Goal: Book appointment/travel/reservation

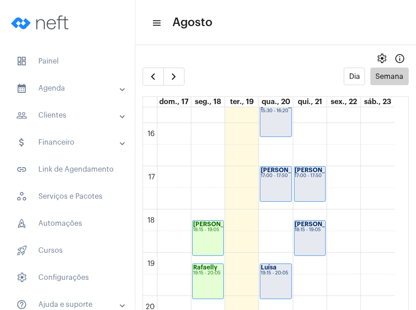
scroll to position [649, 0]
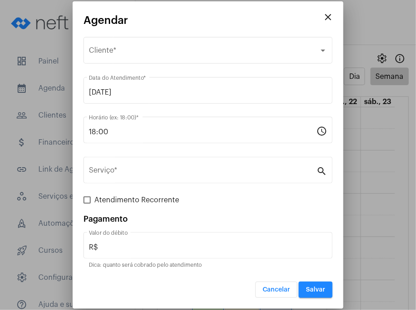
click at [364, 189] on div at bounding box center [208, 155] width 416 height 310
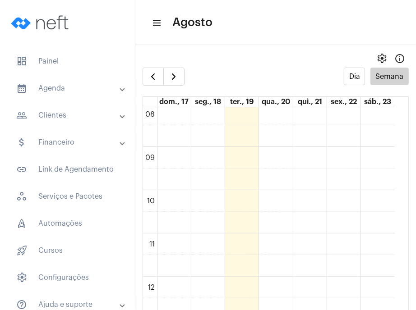
scroll to position [339, 0]
click at [341, 167] on div "00 01 02 03 04 05 06 07 08 09 10 11 12 13 14 15 16 17 18 19 20 21 22 23 [PERSON…" at bounding box center [269, 287] width 252 height 1039
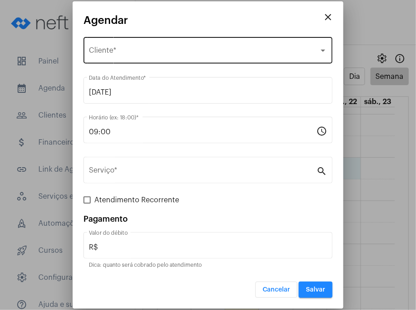
click at [169, 44] on div "Selecione o Cliente Cliente *" at bounding box center [208, 49] width 238 height 28
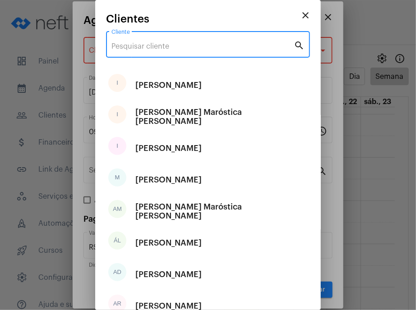
click at [169, 44] on input "Cliente" at bounding box center [202, 46] width 182 height 8
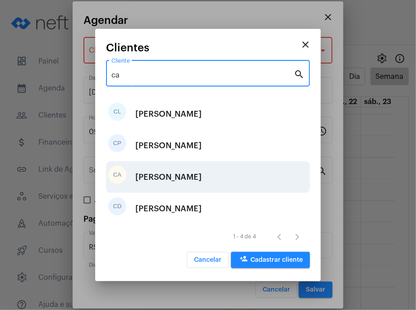
type input "ca"
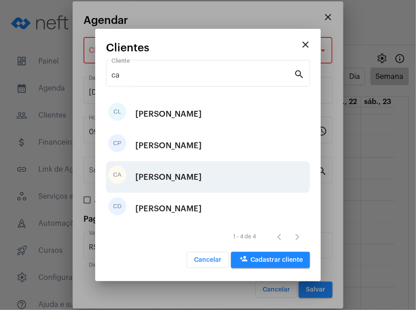
click at [194, 172] on div "CA [PERSON_NAME]" at bounding box center [208, 177] width 204 height 32
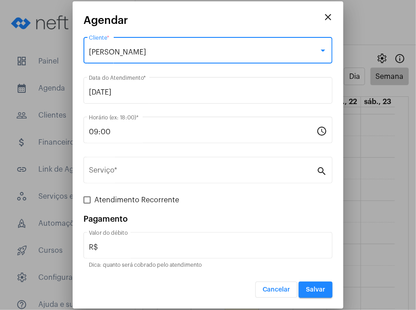
click at [194, 172] on input "Serviço *" at bounding box center [202, 172] width 227 height 8
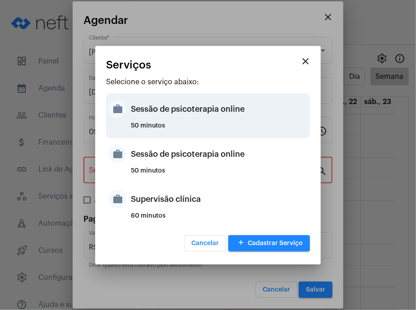
click at [193, 123] on div "50 minutos" at bounding box center [219, 130] width 177 height 14
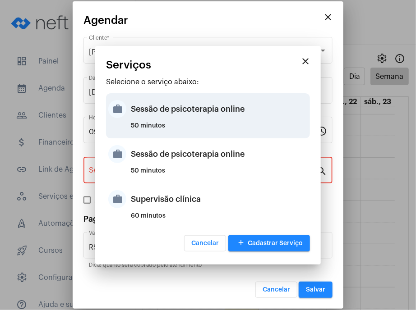
type input "Sessão de psicoterapia online"
type input "R$ 230"
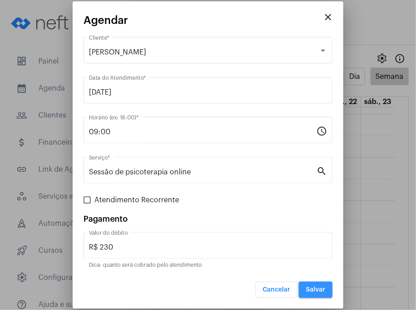
click at [324, 295] on button "Salvar" at bounding box center [316, 290] width 34 height 16
